Goal: Use online tool/utility: Utilize a website feature to perform a specific function

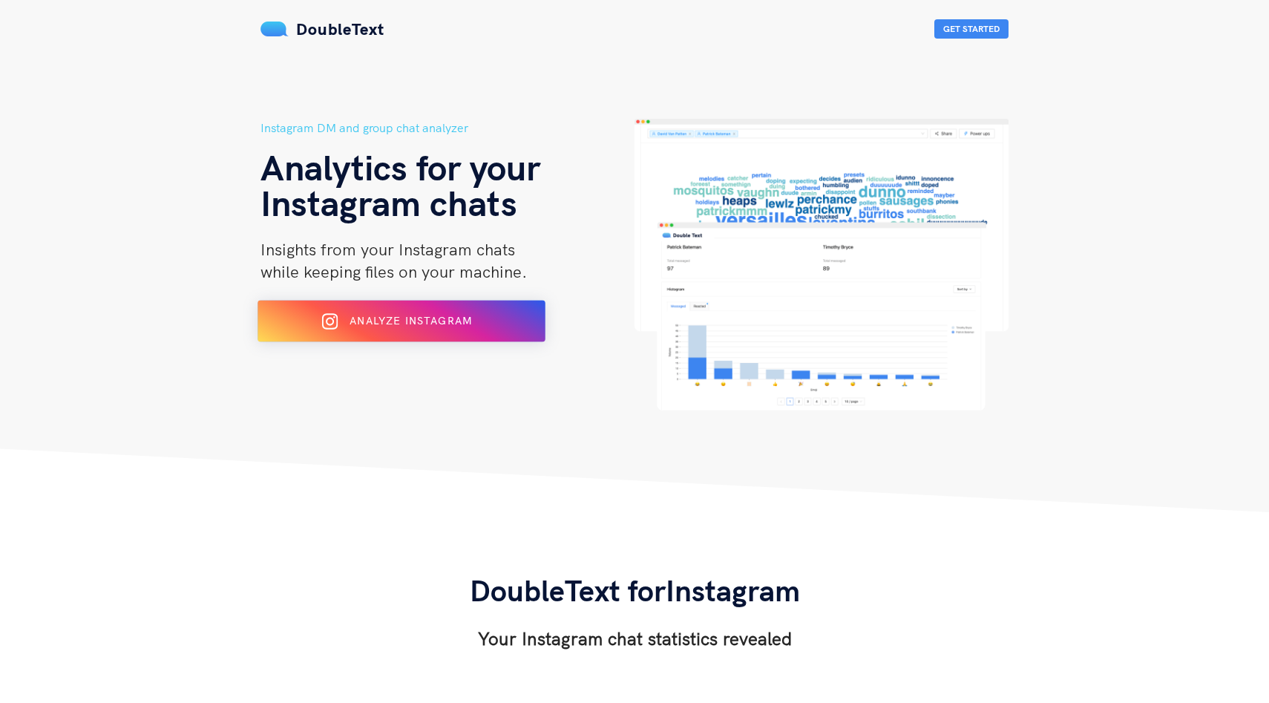
click at [456, 327] on div "Analyze Instagram" at bounding box center [401, 321] width 235 height 24
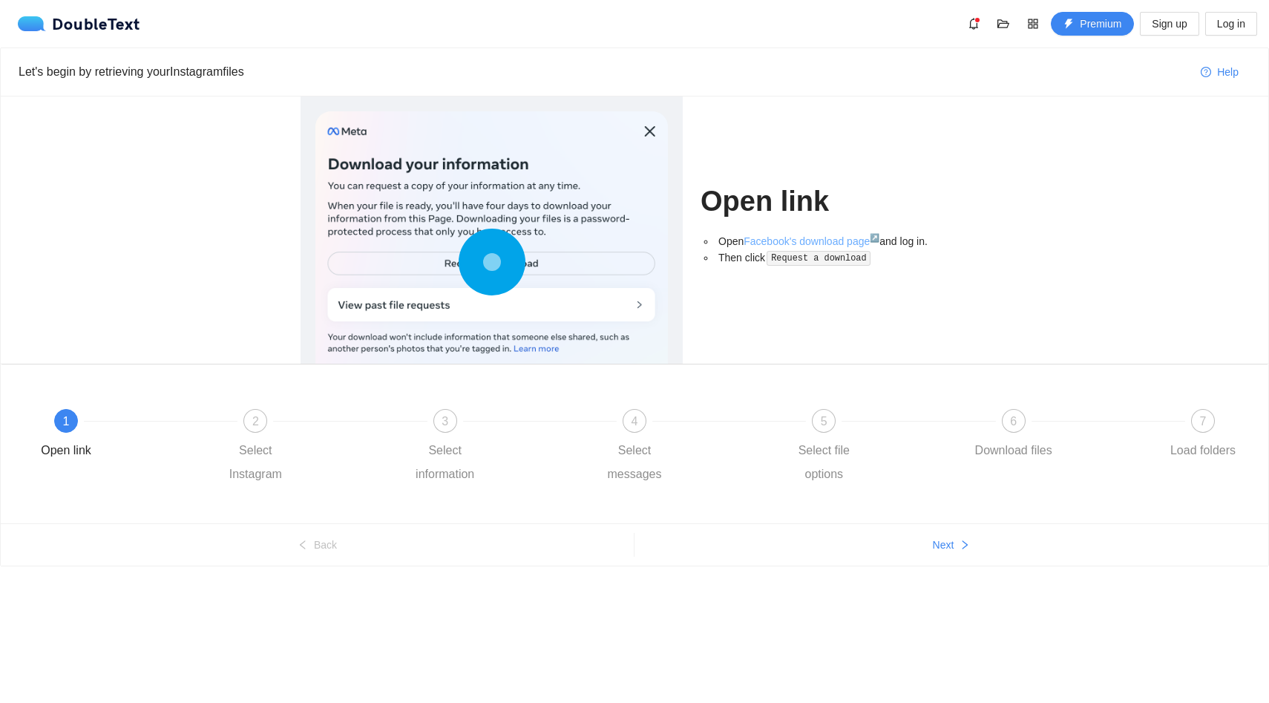
click at [790, 244] on link "Facebook's download page ↗" at bounding box center [812, 241] width 136 height 12
